Goal: Transaction & Acquisition: Purchase product/service

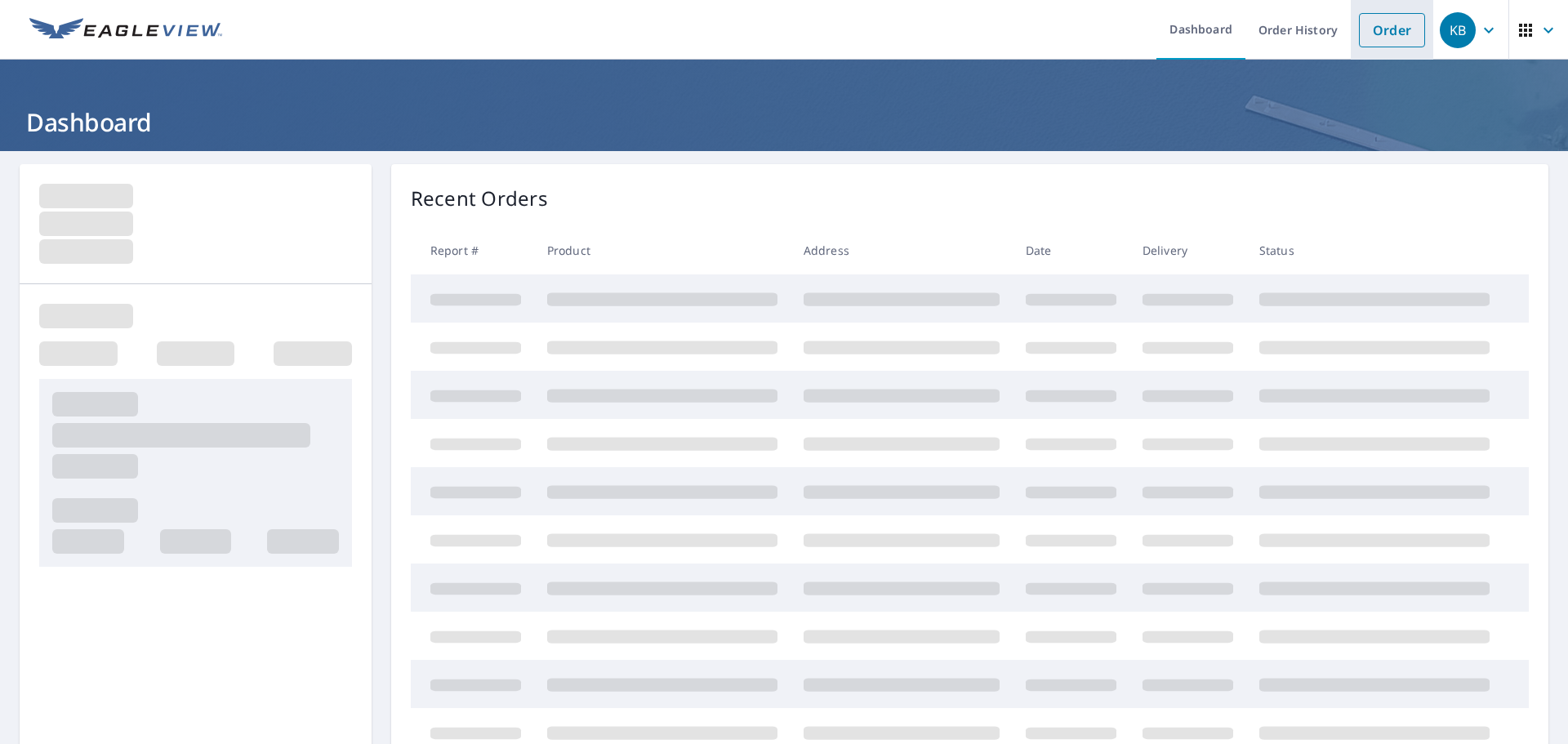
click at [1398, 29] on link "Order" at bounding box center [1392, 30] width 67 height 35
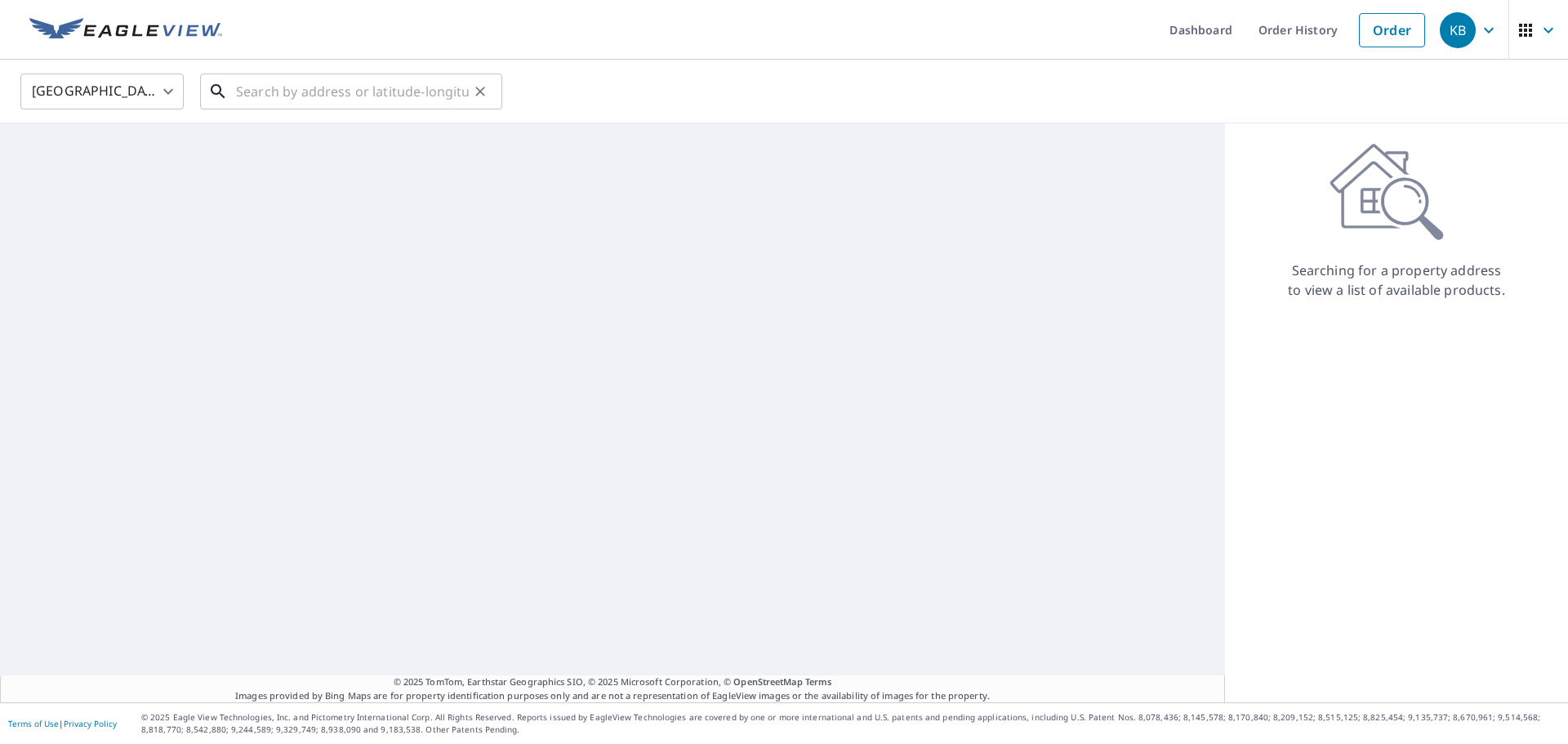
click at [355, 88] on input "text" at bounding box center [352, 91] width 232 height 46
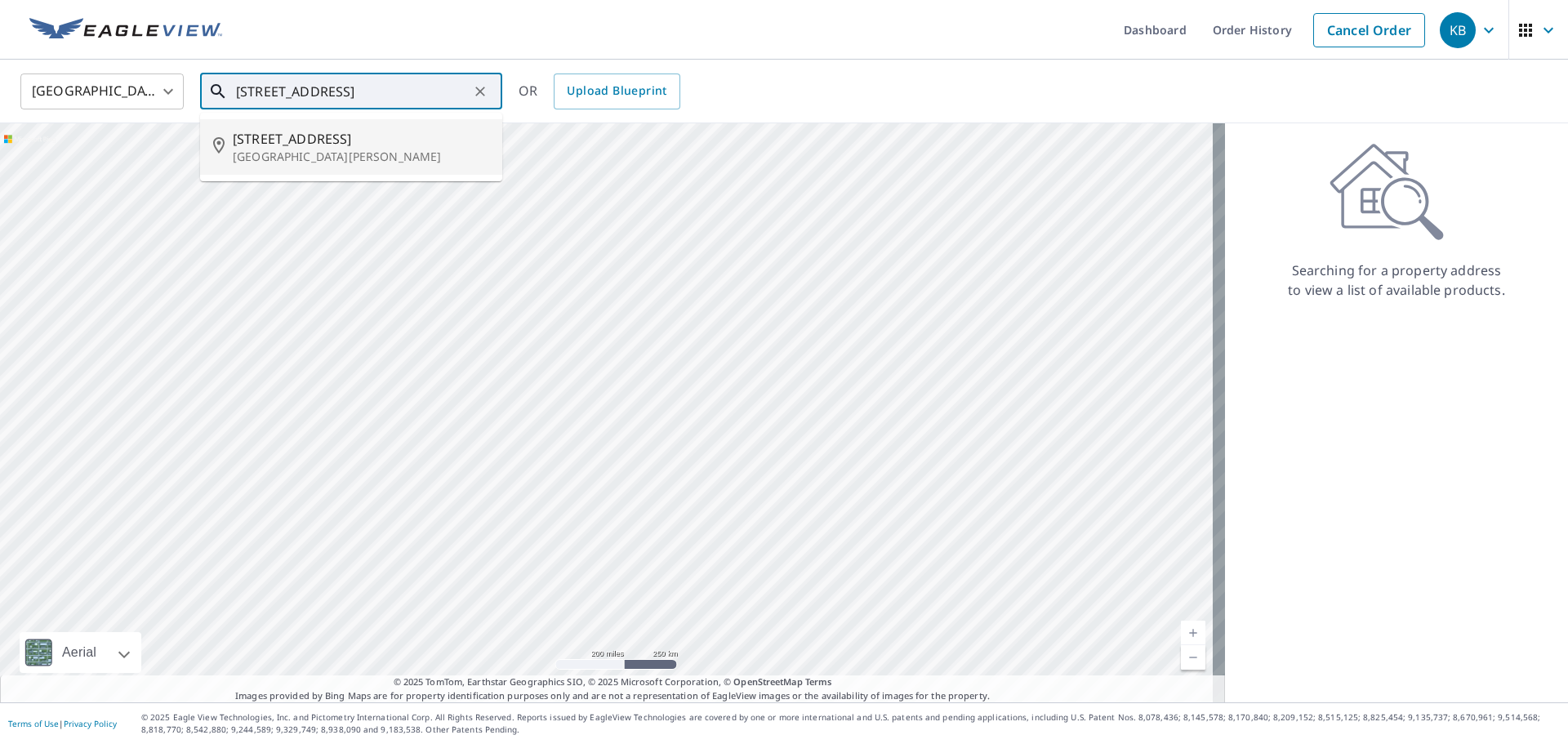
click at [369, 140] on span "[STREET_ADDRESS]" at bounding box center [360, 140] width 256 height 20
type input "[STREET_ADDRESS][PERSON_NAME]"
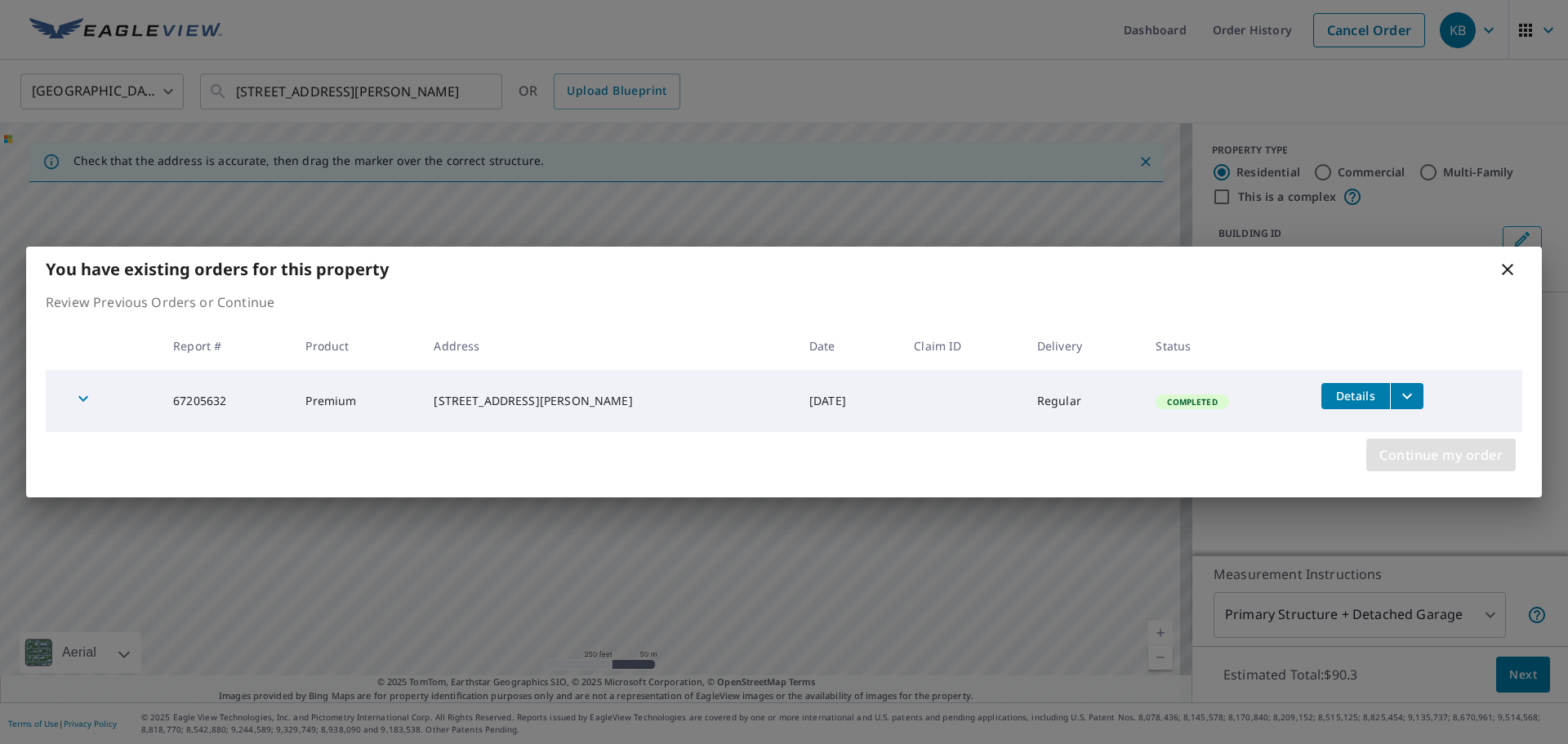
click at [1451, 464] on span "Continue my order" at bounding box center [1440, 455] width 123 height 23
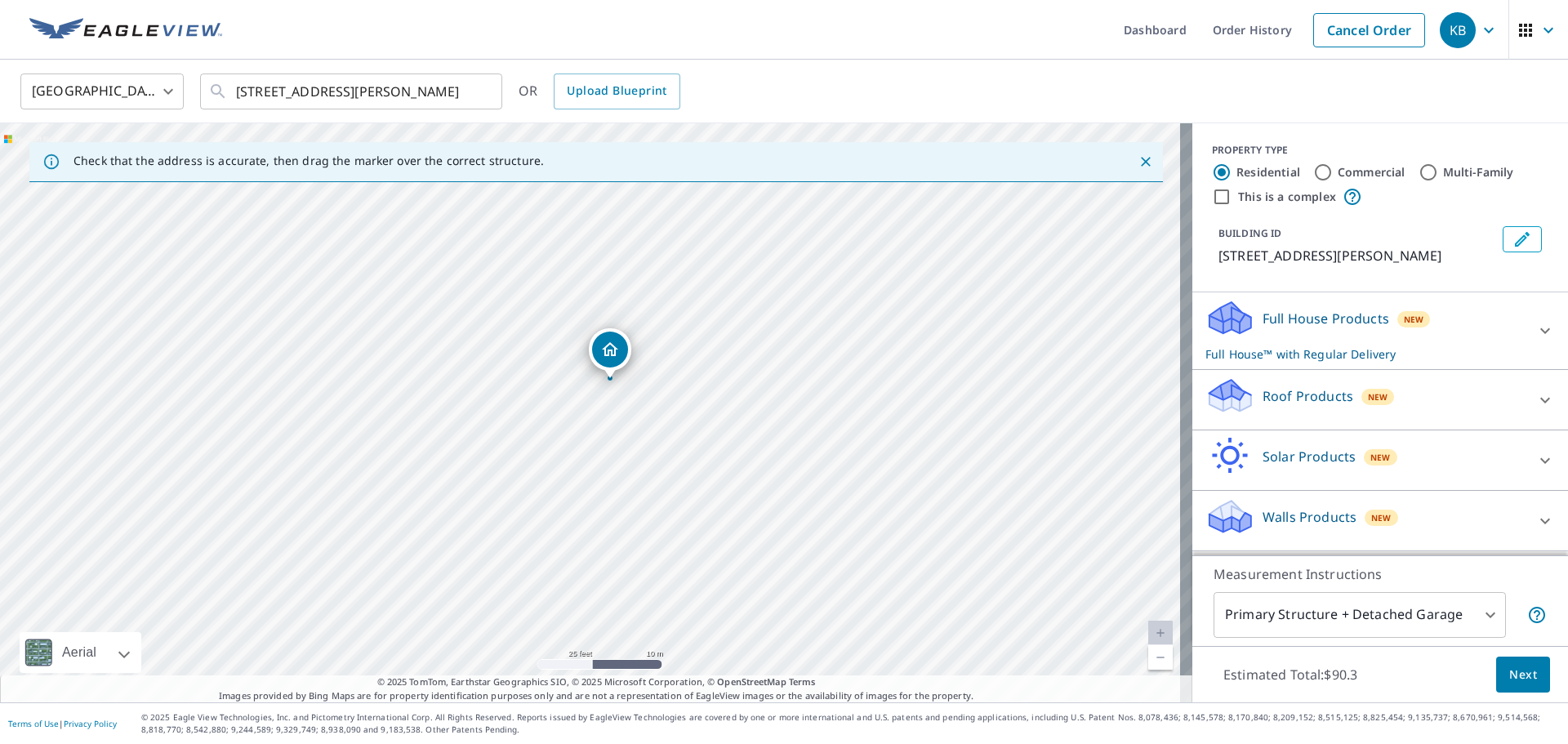
click at [1339, 400] on div "Roof Products New" at bounding box center [1366, 399] width 320 height 46
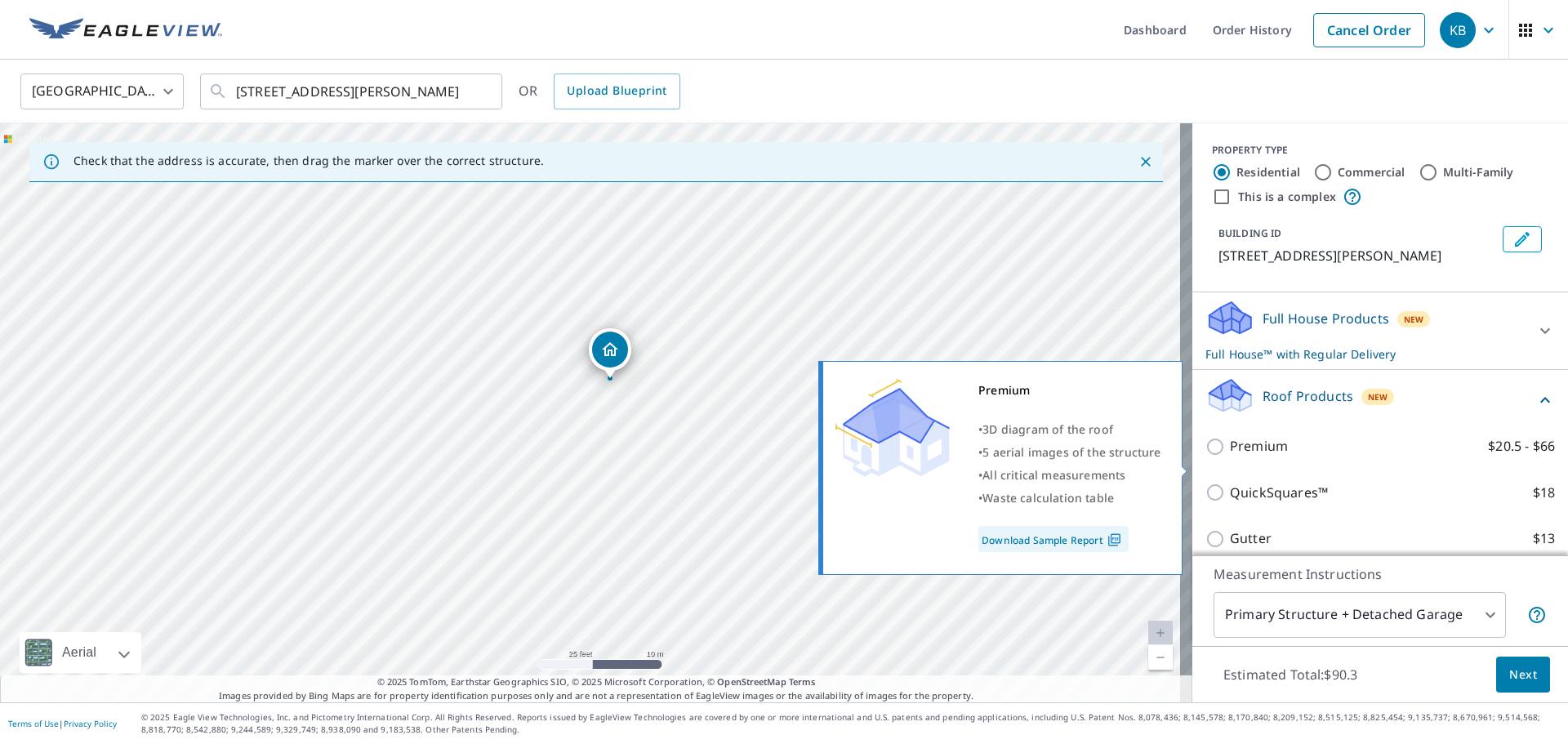
click at [1268, 457] on p "Premium" at bounding box center [1259, 446] width 58 height 20
click at [1230, 457] on input "Premium $20.5 - $66" at bounding box center [1218, 447] width 25 height 20
checkbox input "true"
checkbox input "false"
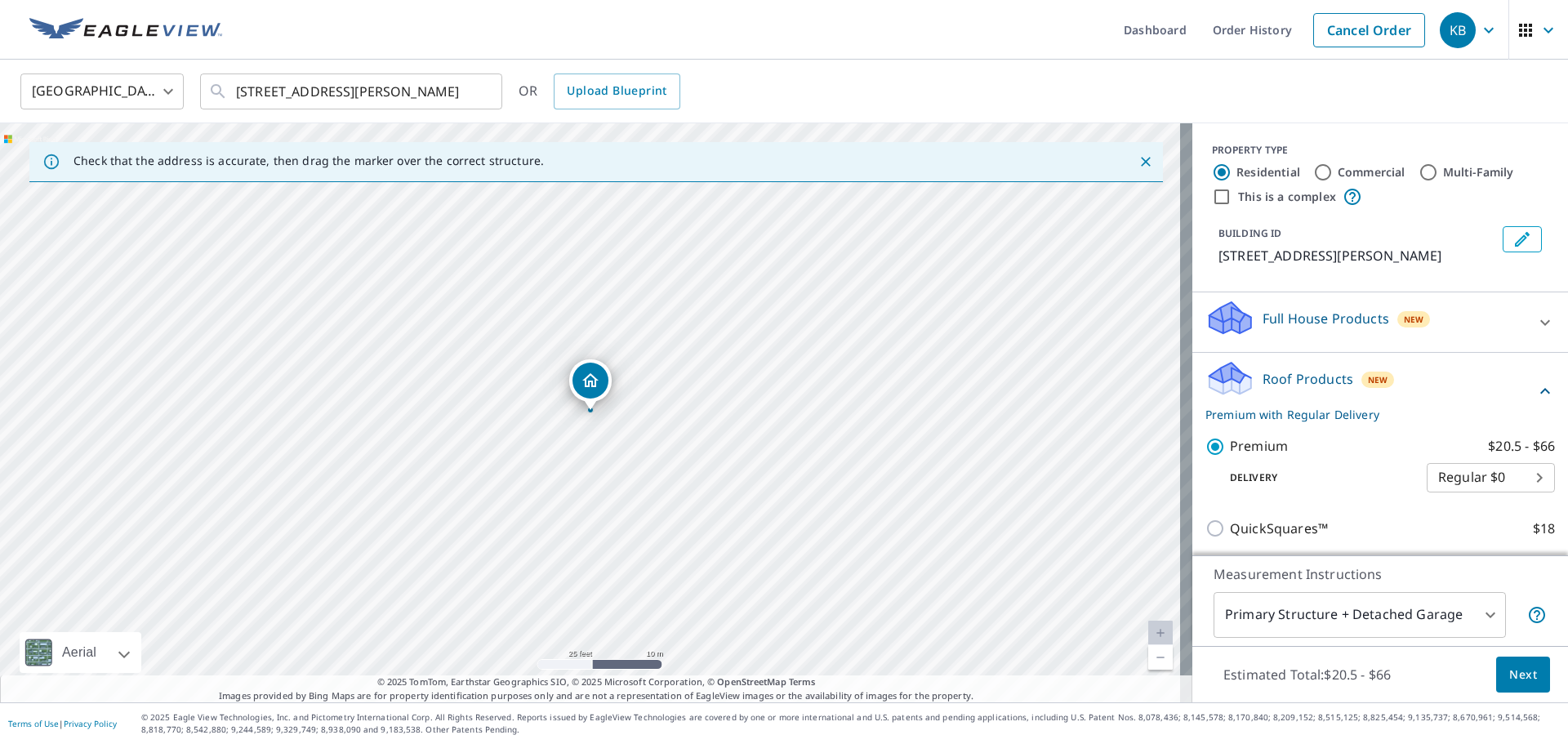
click at [1520, 676] on span "Next" at bounding box center [1523, 675] width 27 height 20
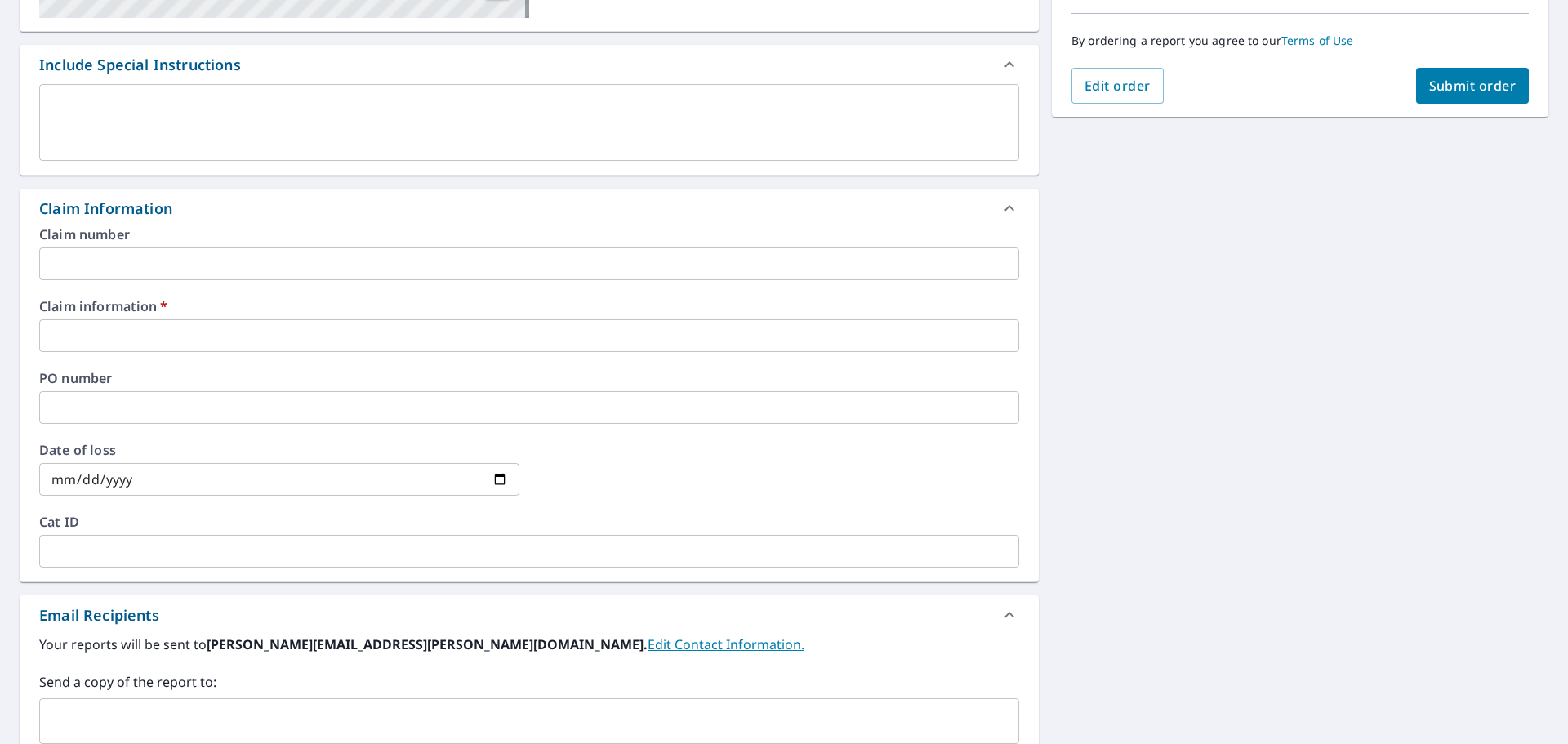
scroll to position [450, 0]
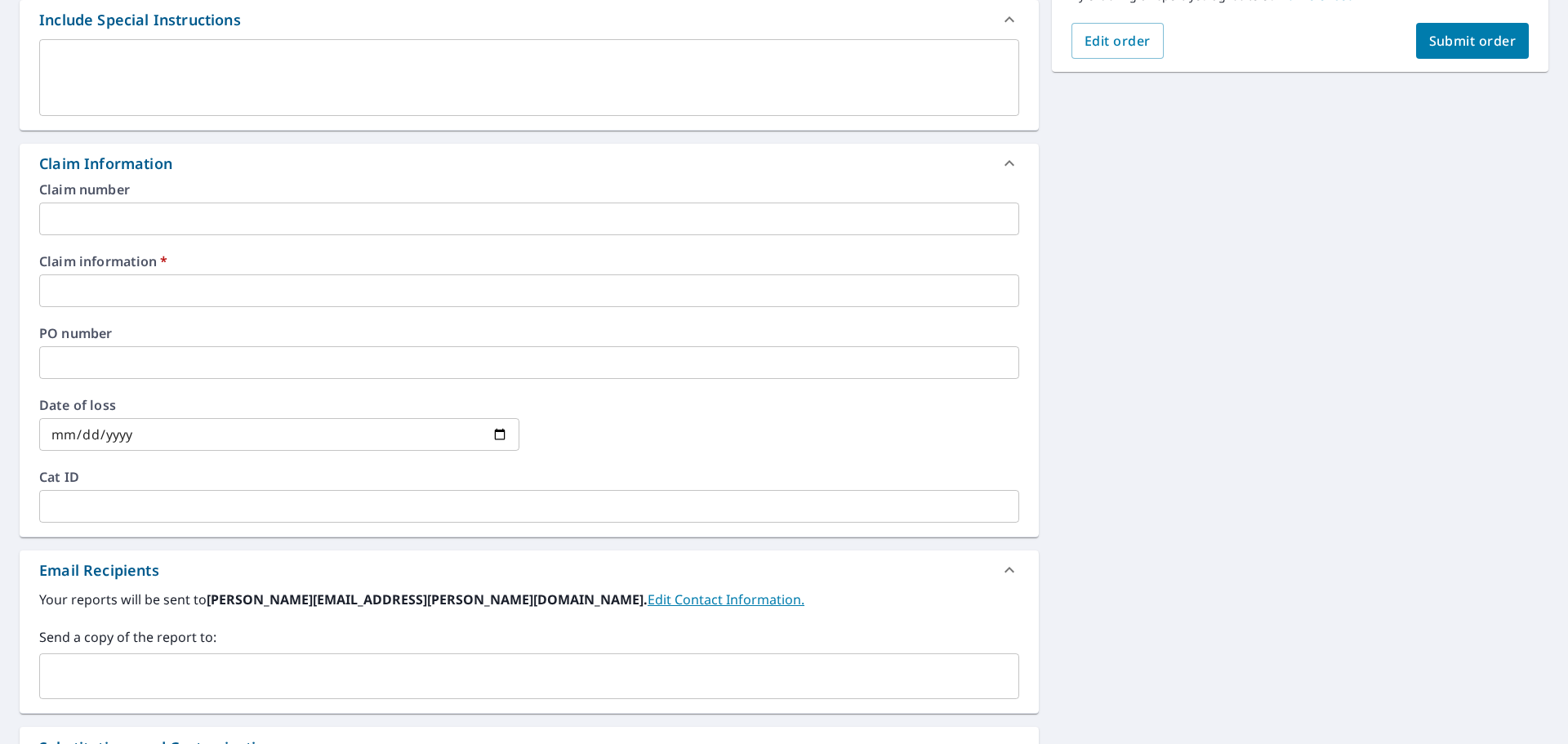
click at [192, 286] on input "text" at bounding box center [529, 291] width 980 height 33
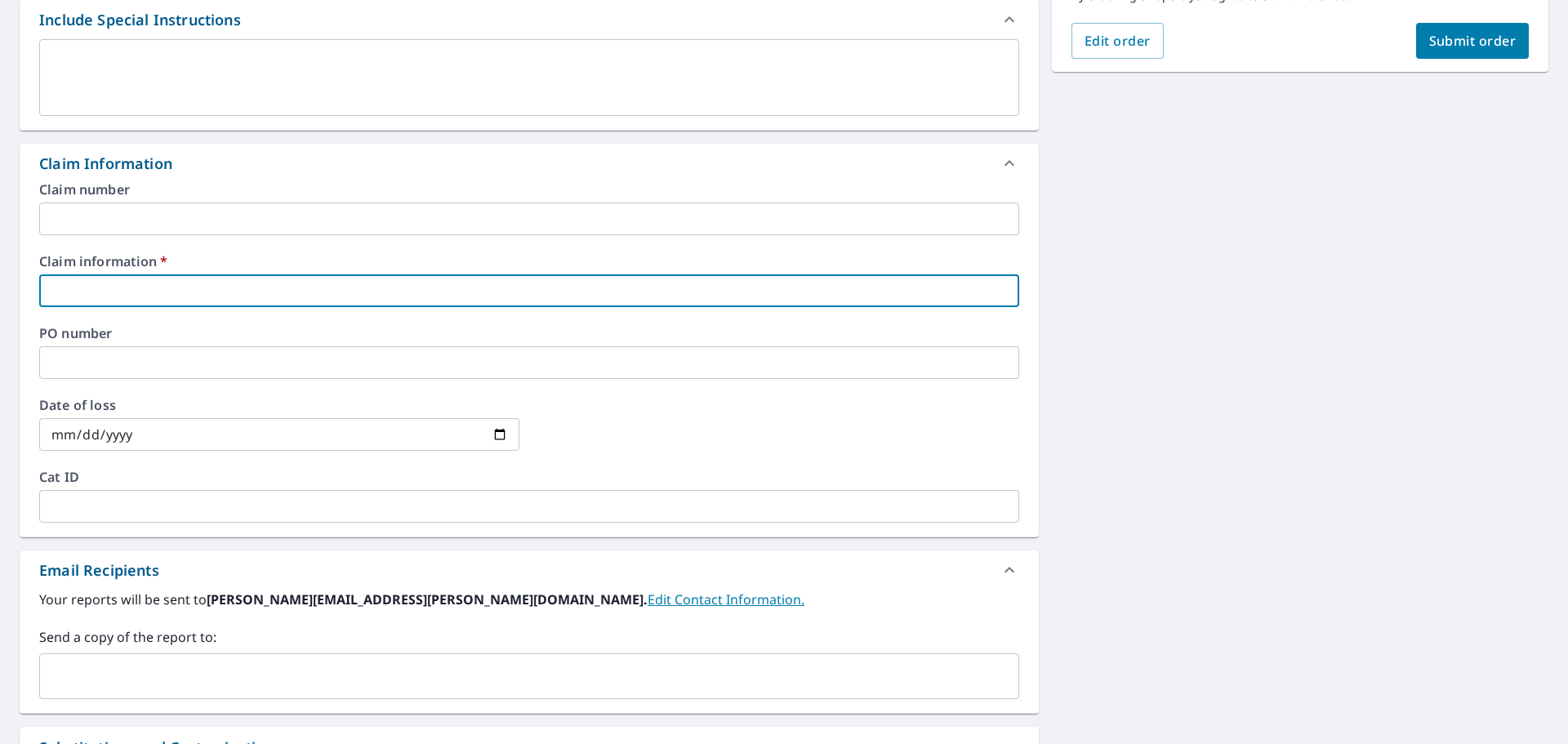
type input "5"
checkbox input "true"
type input "55"
checkbox input "true"
type input "553"
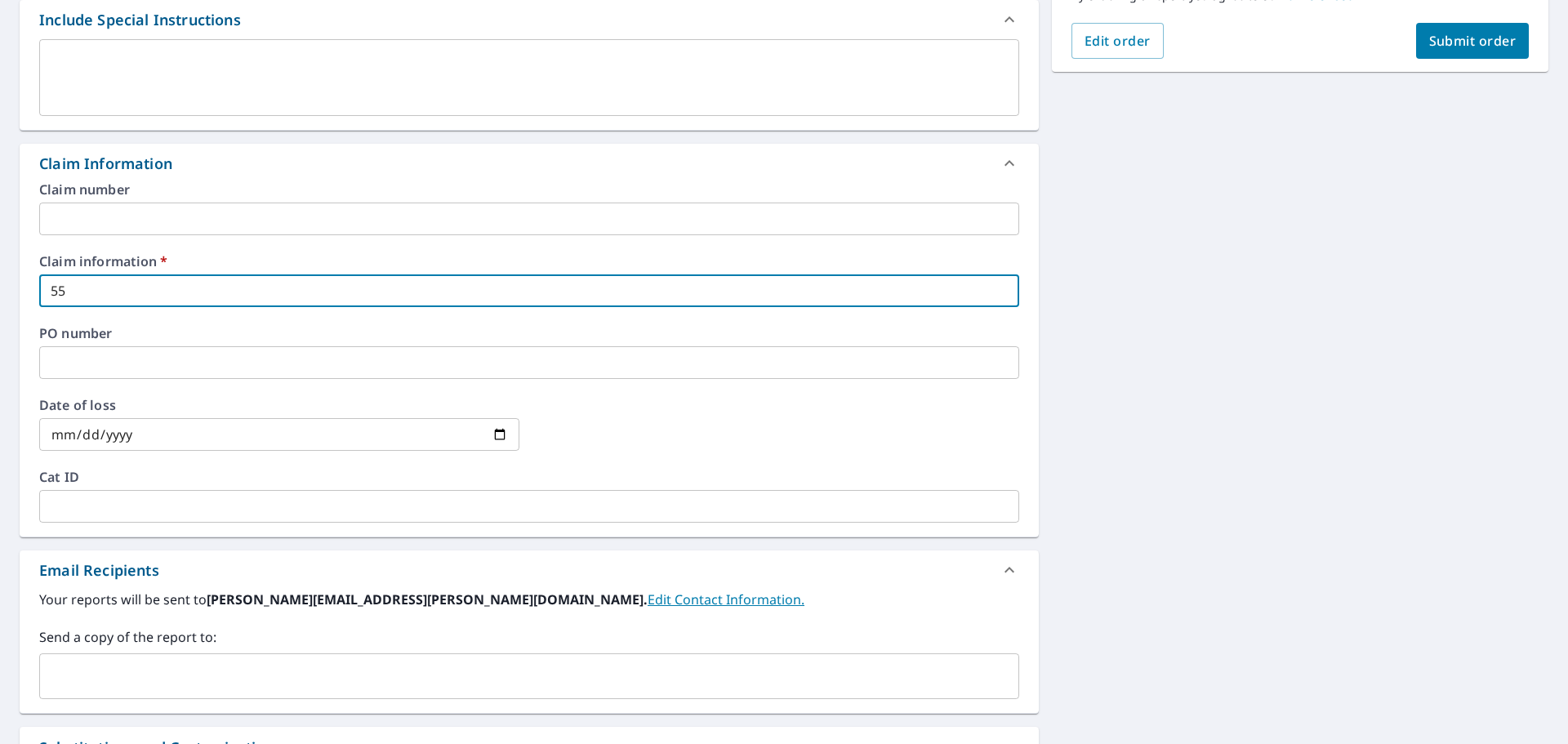
checkbox input "true"
type input "5536"
checkbox input "true"
type input "55360"
checkbox input "true"
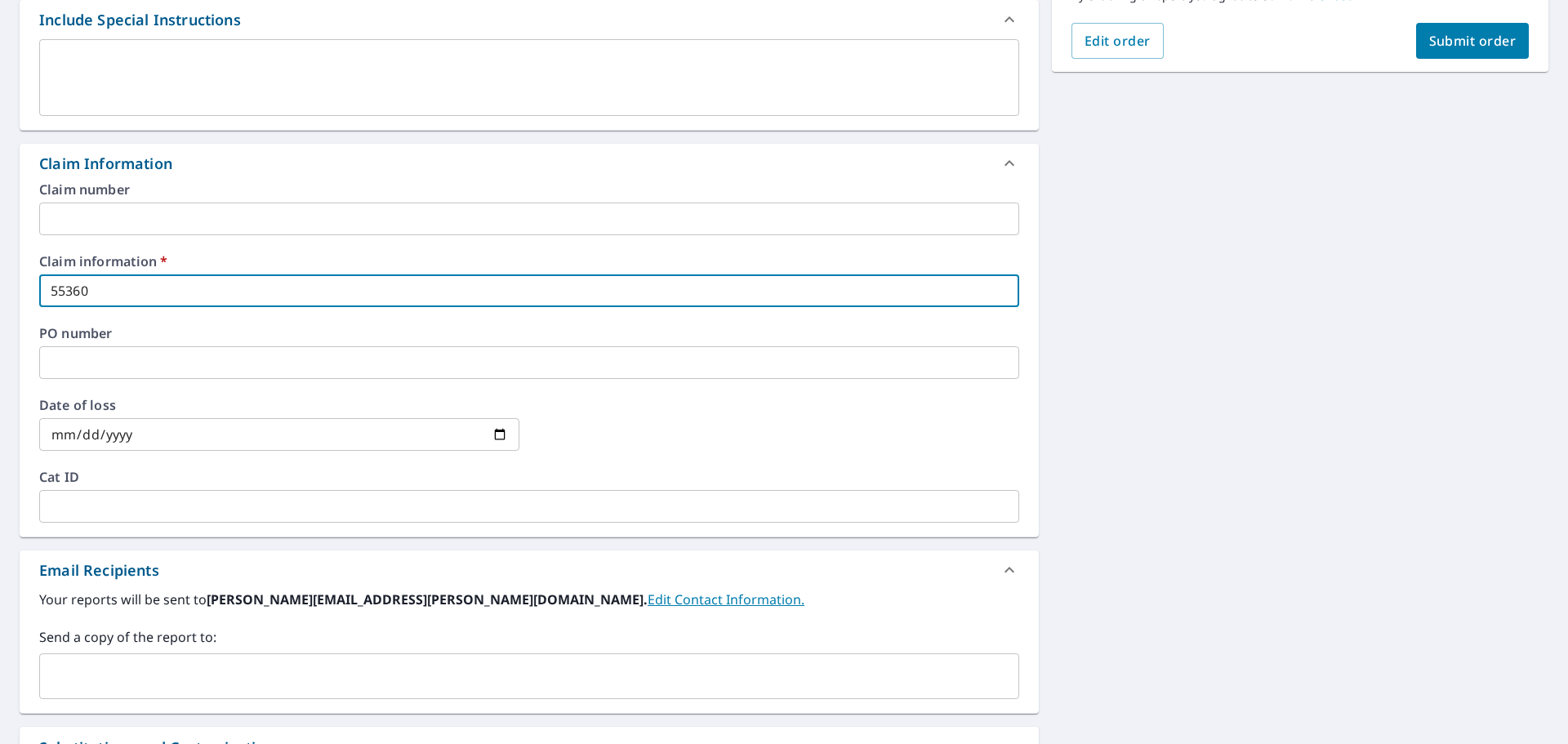
type input "553605"
checkbox input "true"
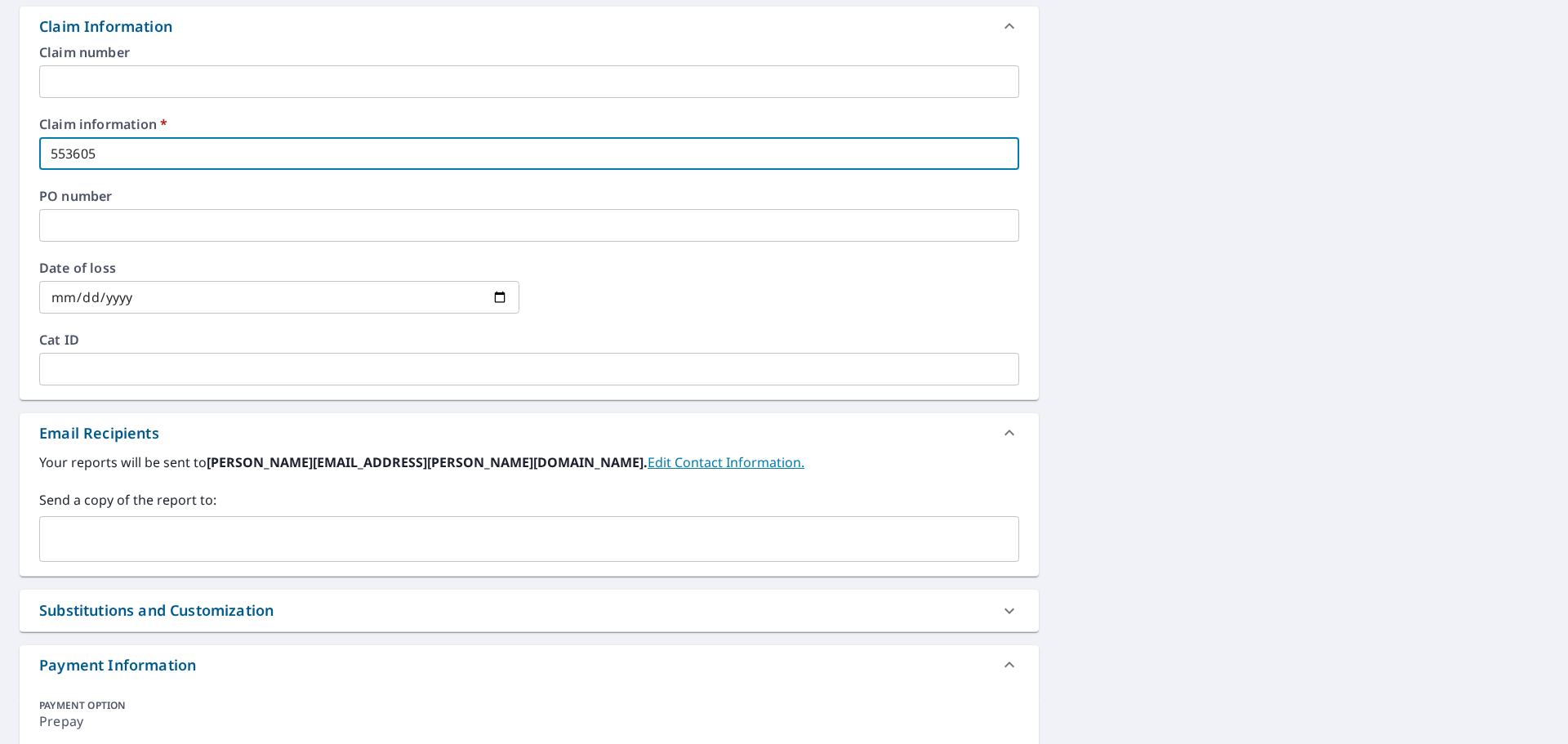
scroll to position [693, 0]
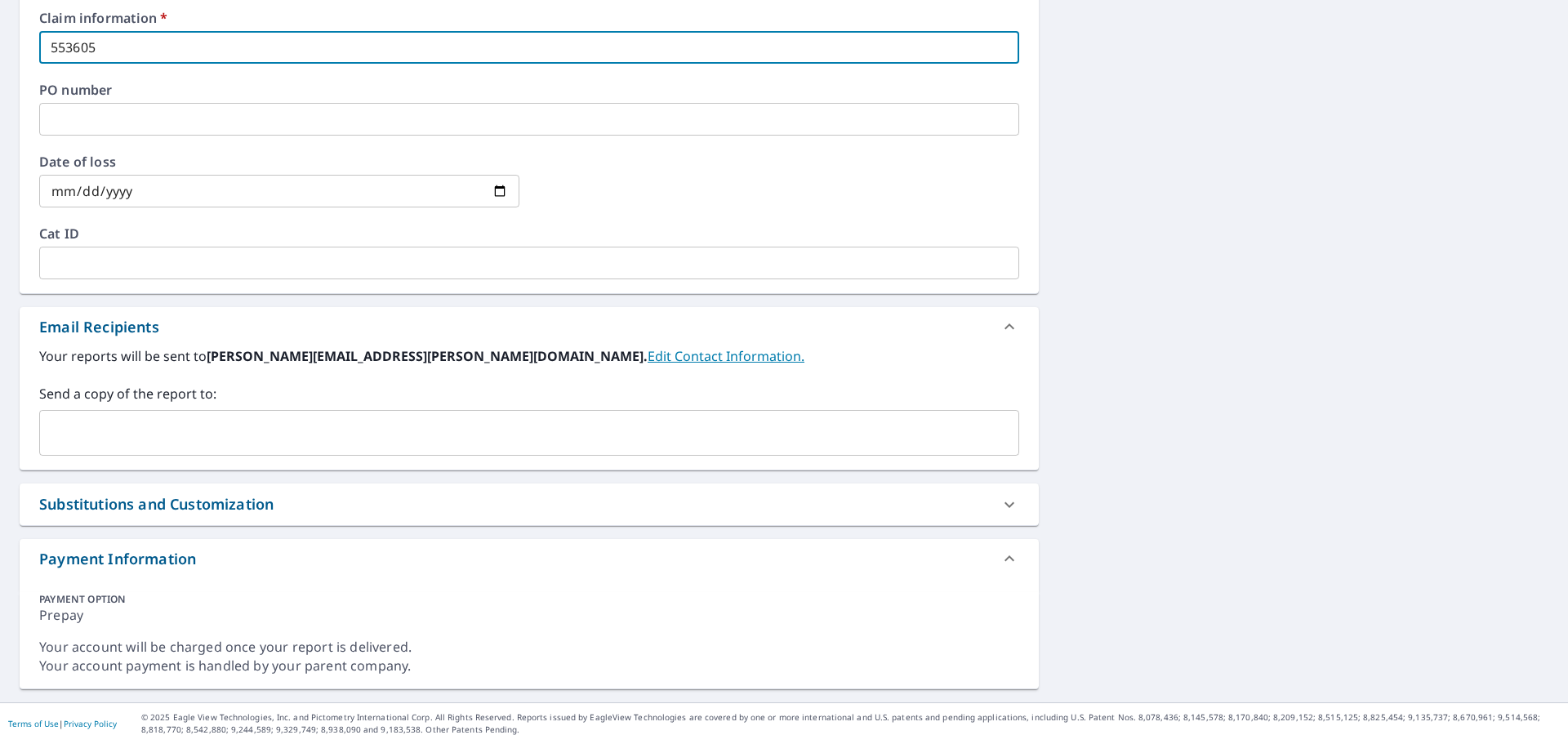
type input "553605"
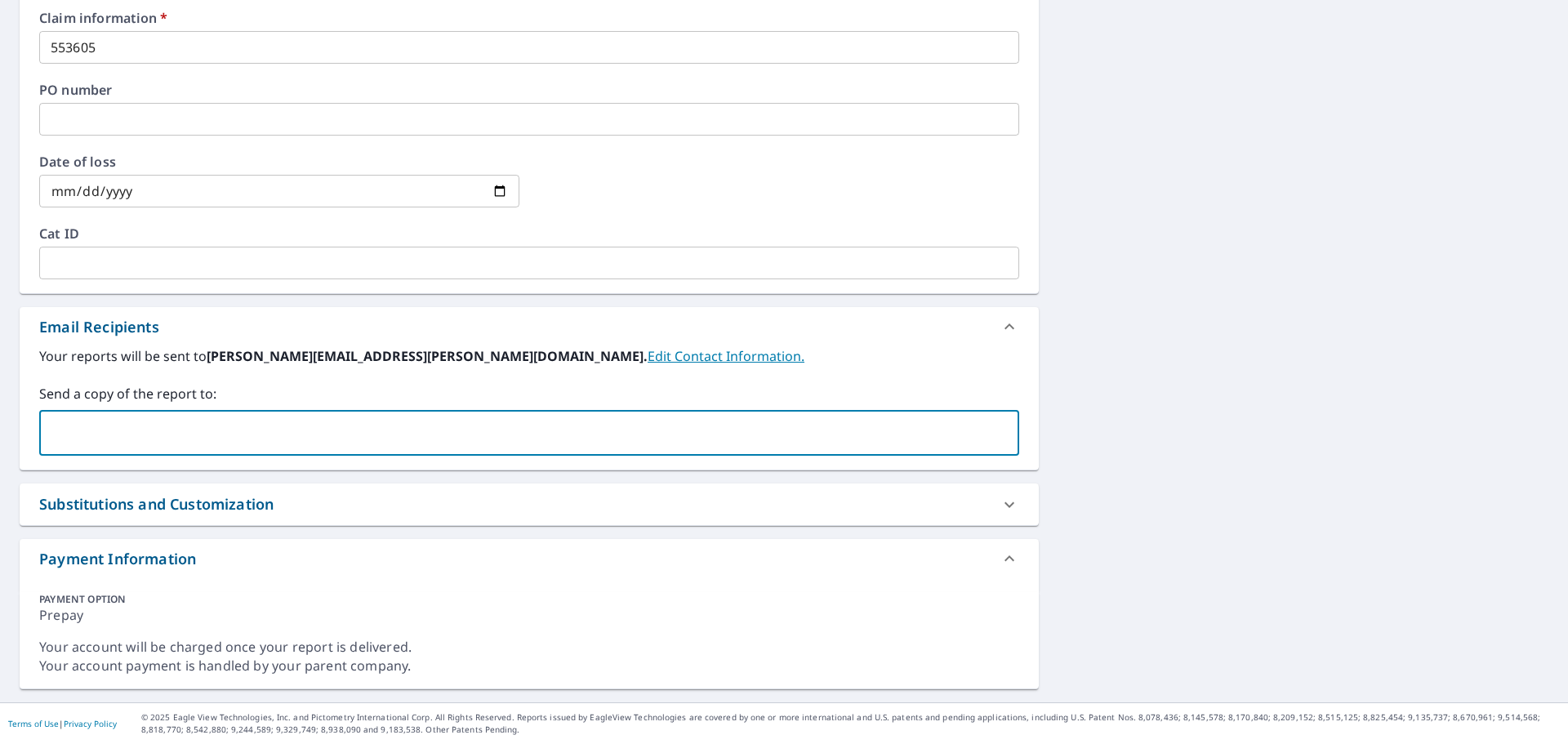
click at [139, 422] on input "text" at bounding box center [517, 433] width 941 height 31
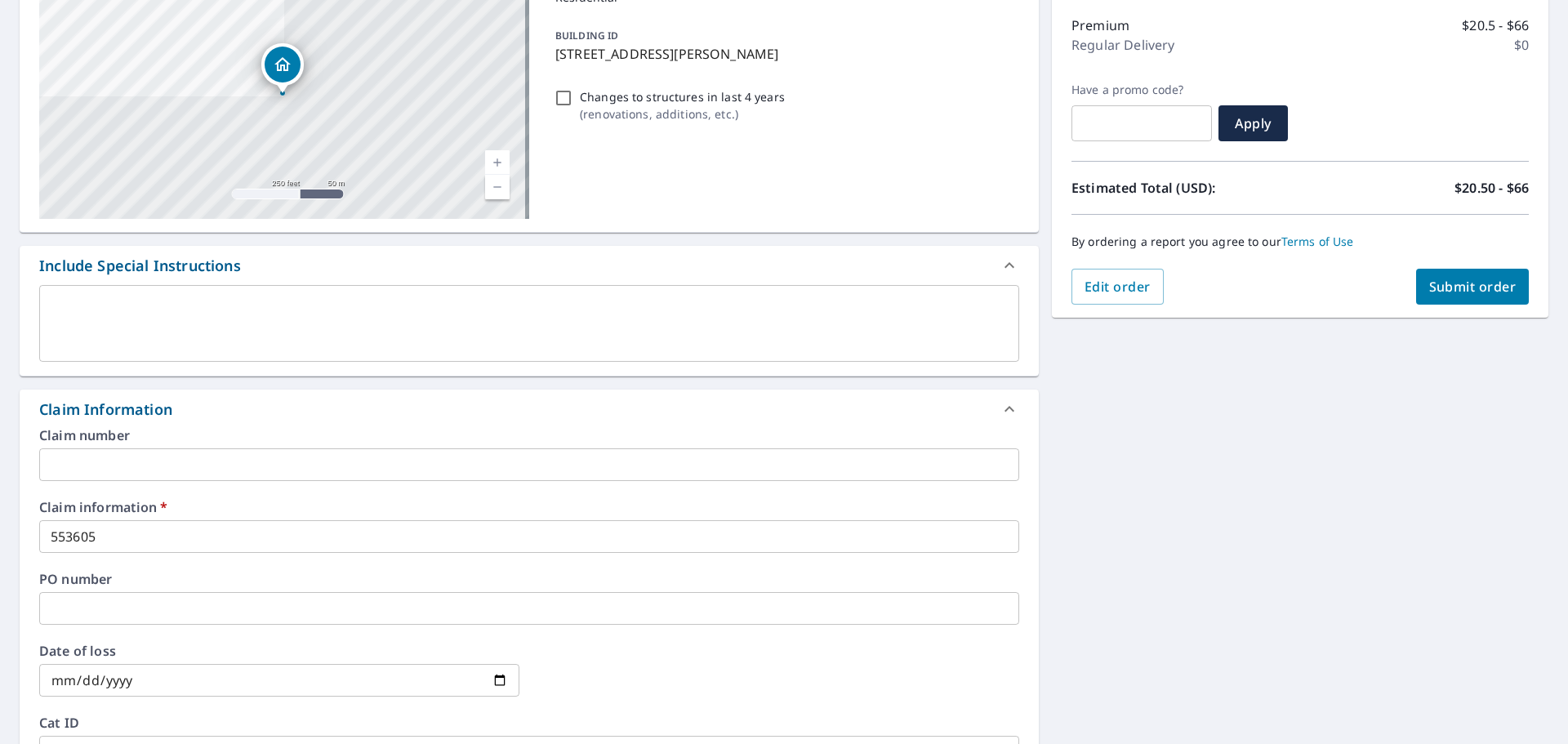
scroll to position [202, 0]
type input "[PERSON_NAME][EMAIL_ADDRESS][DOMAIN_NAME]"
click at [1465, 277] on button "Submit order" at bounding box center [1473, 287] width 114 height 36
checkbox input "true"
